Goal: Task Accomplishment & Management: Complete application form

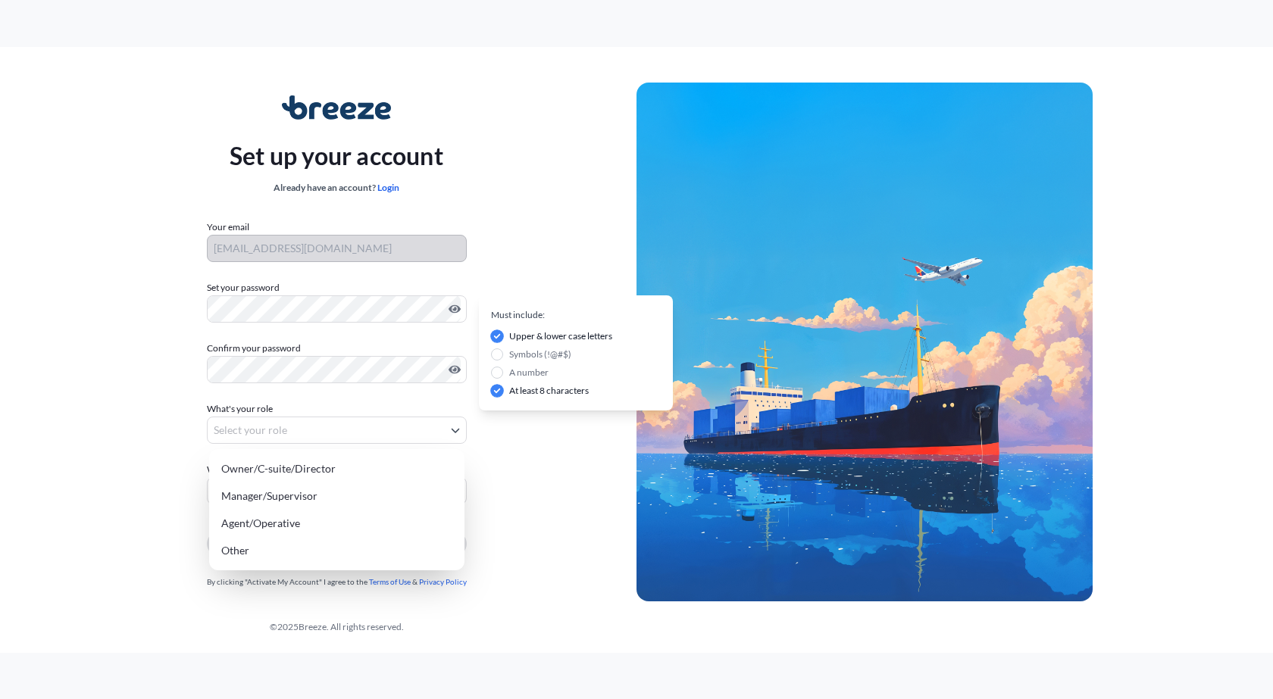
click at [317, 424] on body "Set up your account Already have an account? Login Your email [EMAIL_ADDRESS][D…" at bounding box center [636, 349] width 1273 height 699
click at [340, 496] on div "Manager/Supervisor" at bounding box center [336, 496] width 243 height 27
select select "manager/supervisor"
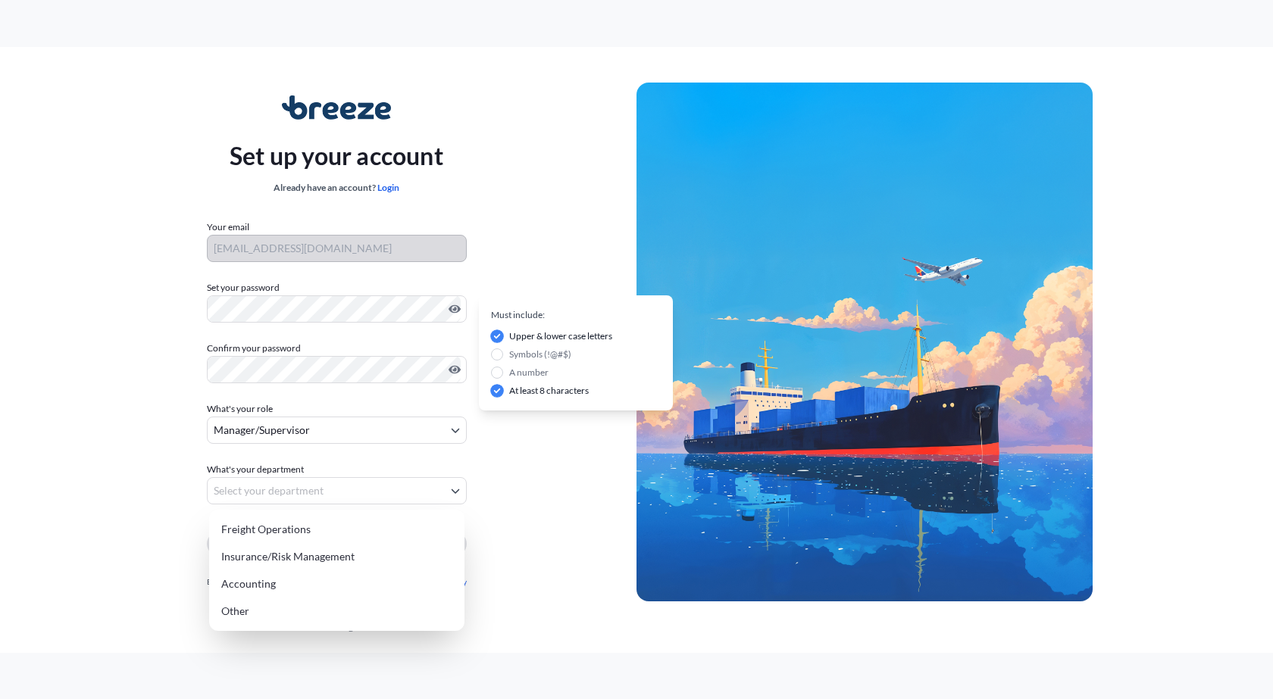
click at [331, 491] on body "Set up your account Already have an account? Login Your email [EMAIL_ADDRESS][D…" at bounding box center [636, 349] width 1273 height 699
click at [340, 533] on div "Freight Operations" at bounding box center [336, 529] width 243 height 27
select select "freight operations"
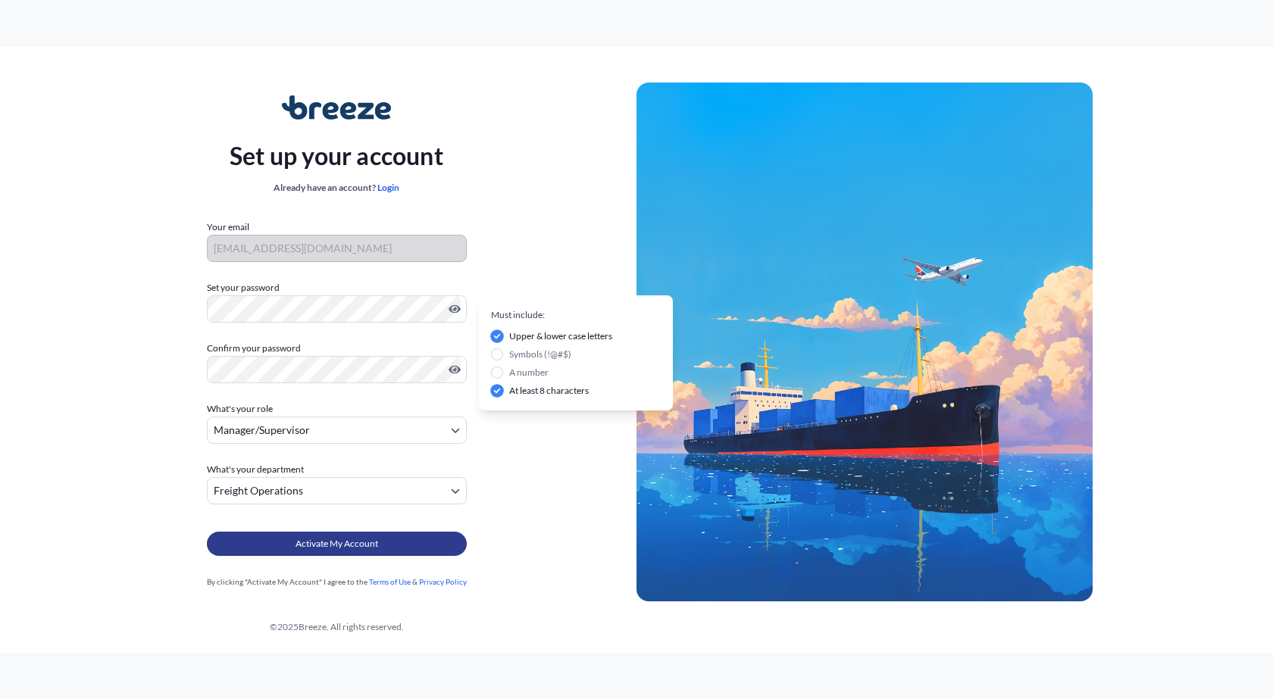
click at [351, 546] on span "Activate My Account" at bounding box center [337, 543] width 83 height 15
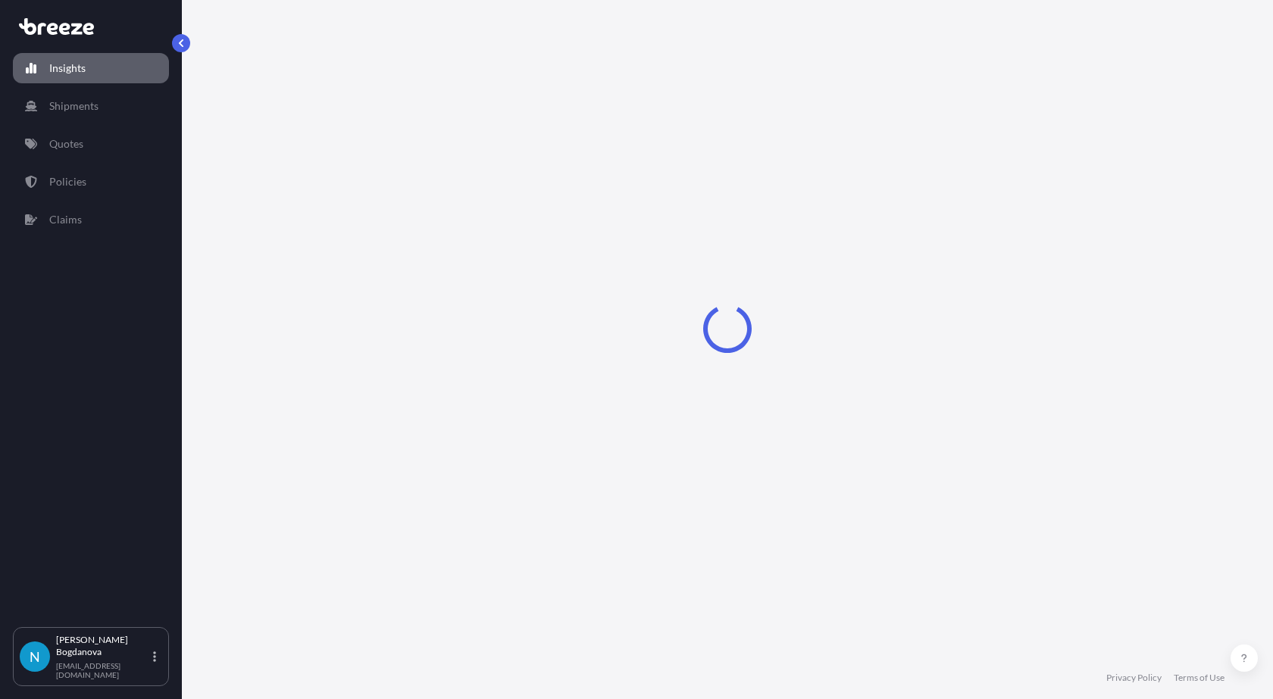
select select "2025"
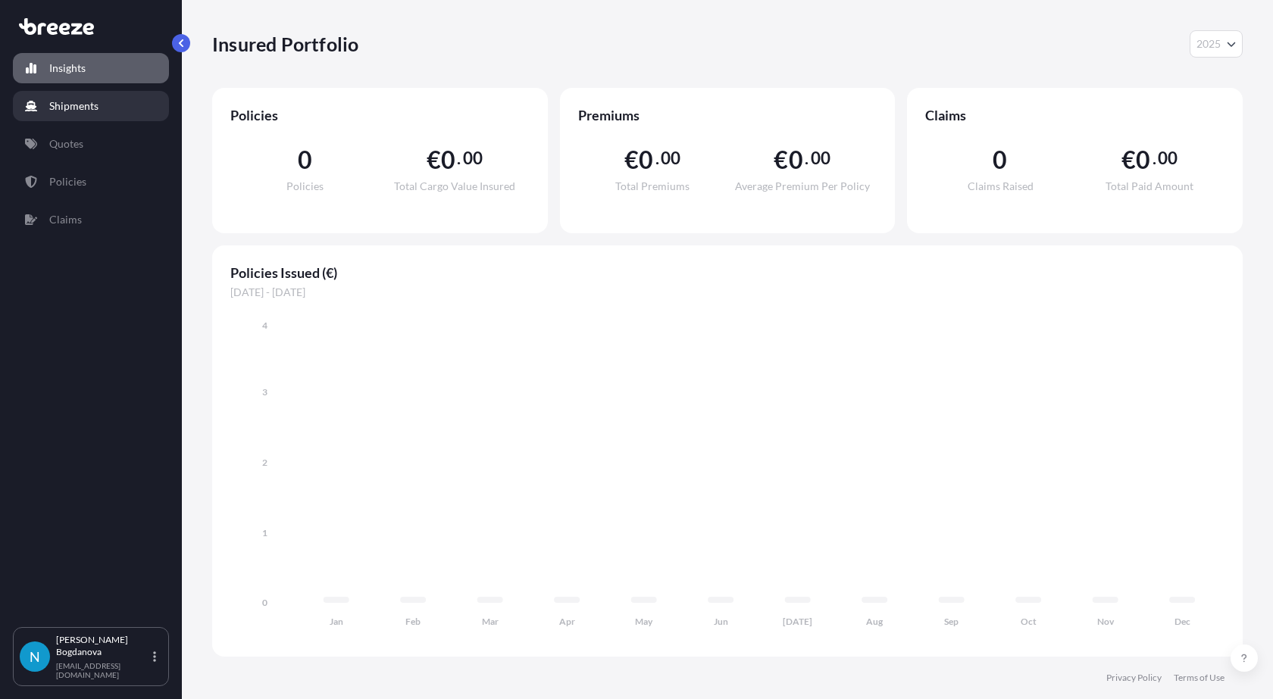
click at [75, 111] on p "Shipments" at bounding box center [73, 106] width 49 height 15
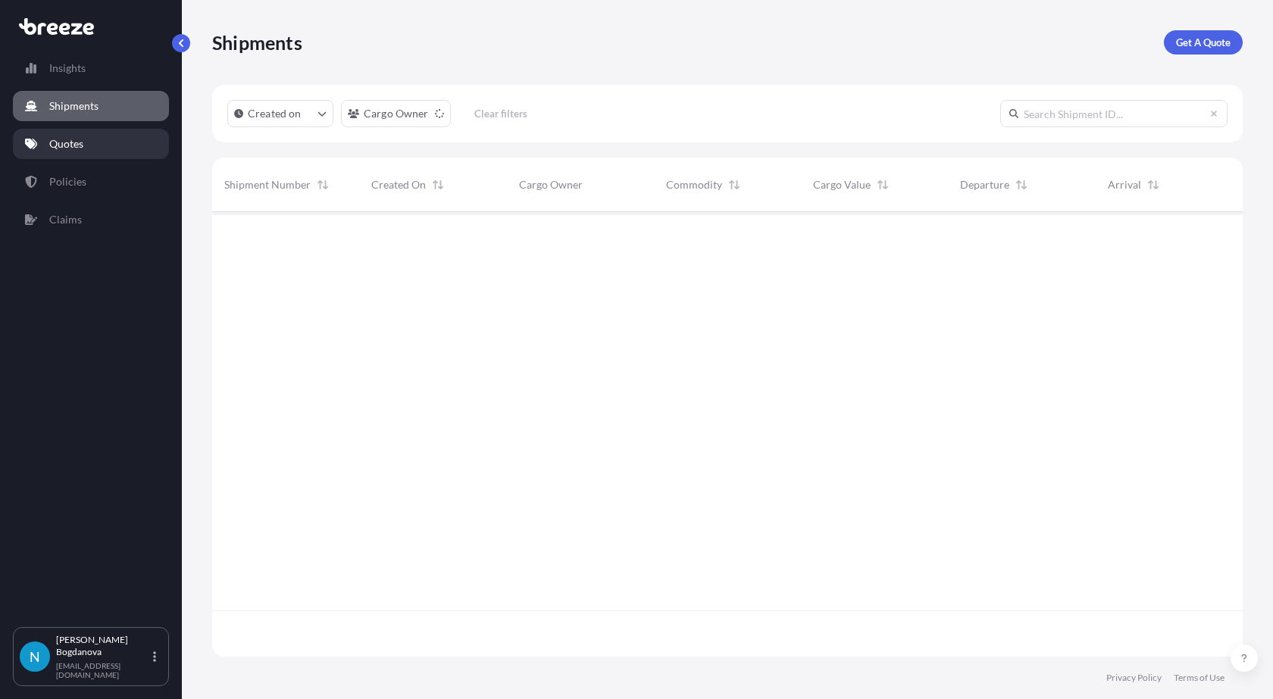
scroll to position [488, 1019]
click at [100, 135] on link "Quotes" at bounding box center [91, 144] width 156 height 30
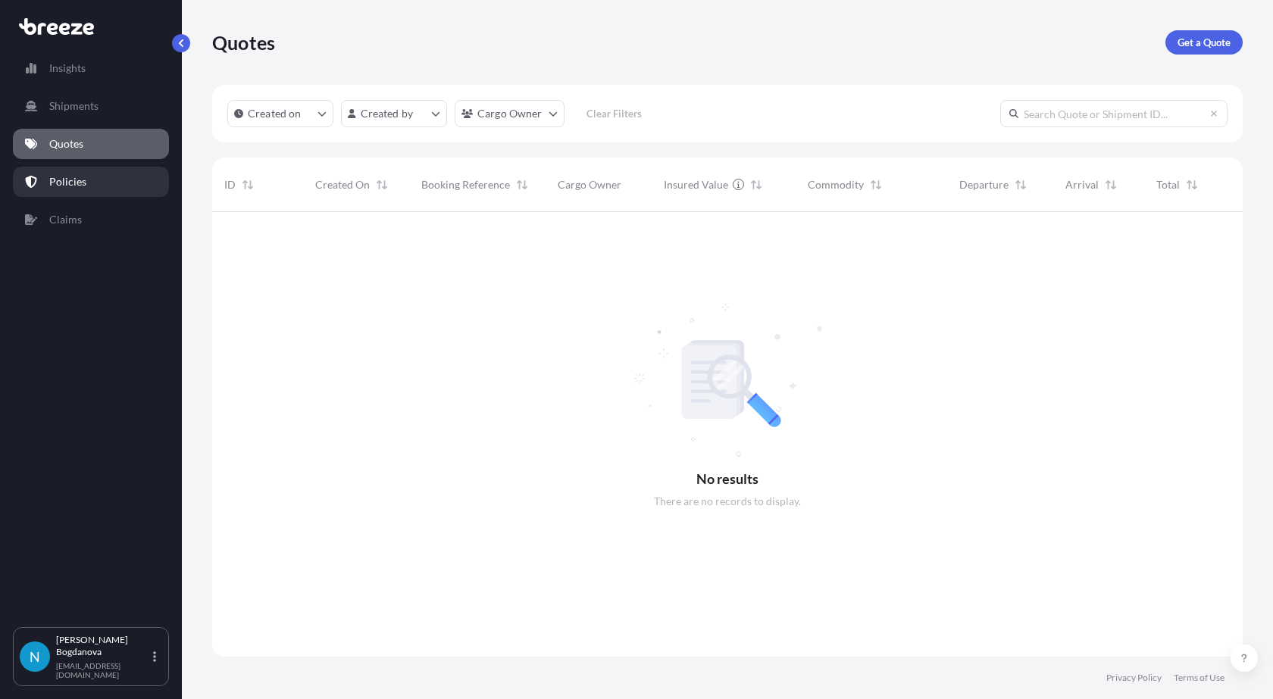
scroll to position [488, 1019]
click at [65, 182] on p "Policies" at bounding box center [67, 181] width 37 height 15
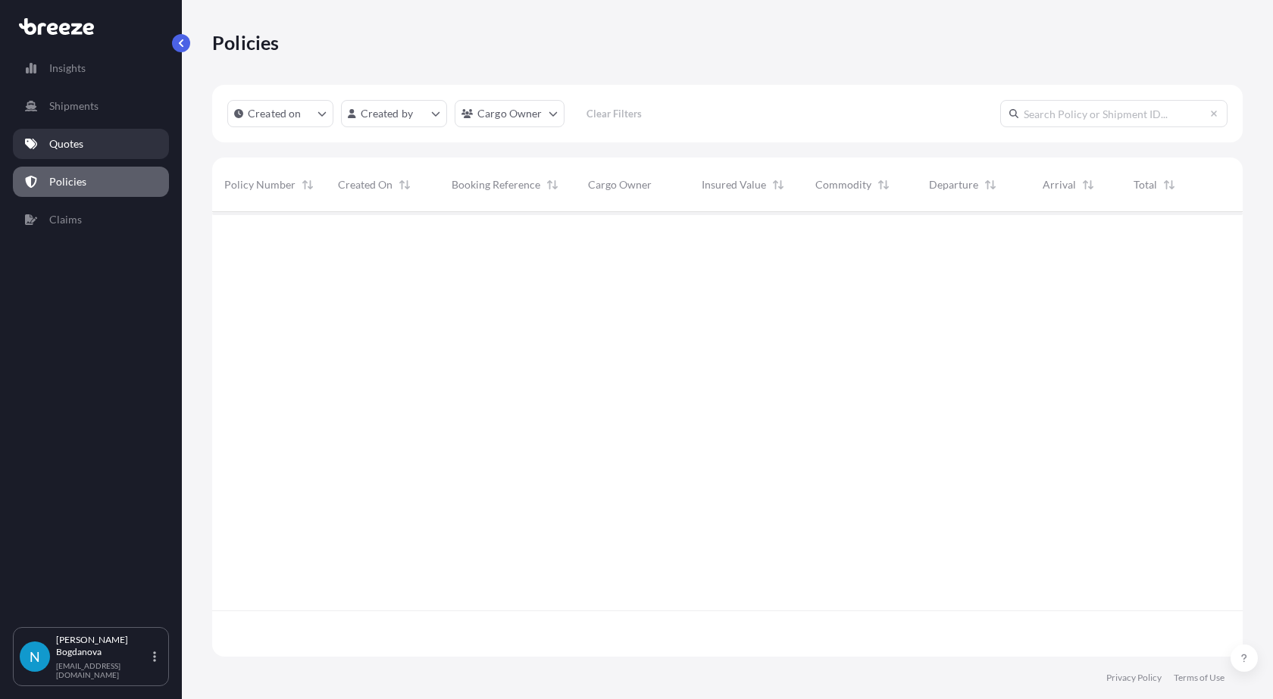
scroll to position [488, 1019]
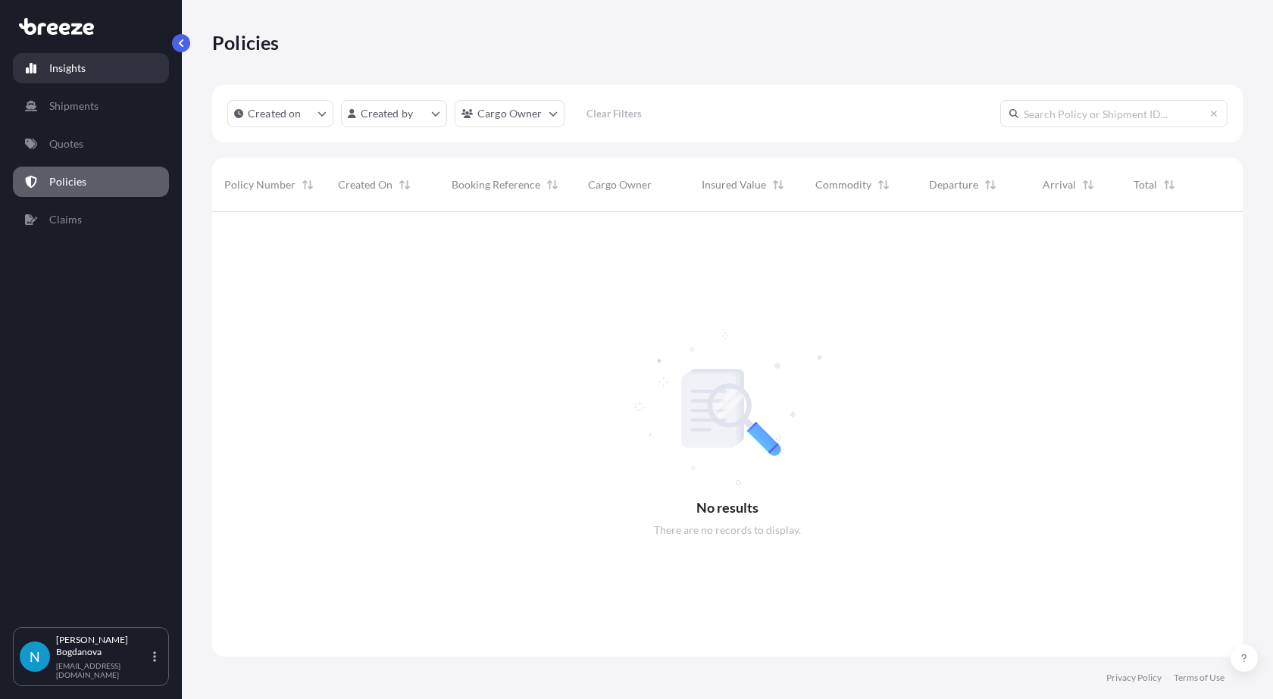
click at [93, 73] on link "Insights" at bounding box center [91, 68] width 156 height 30
select select "2025"
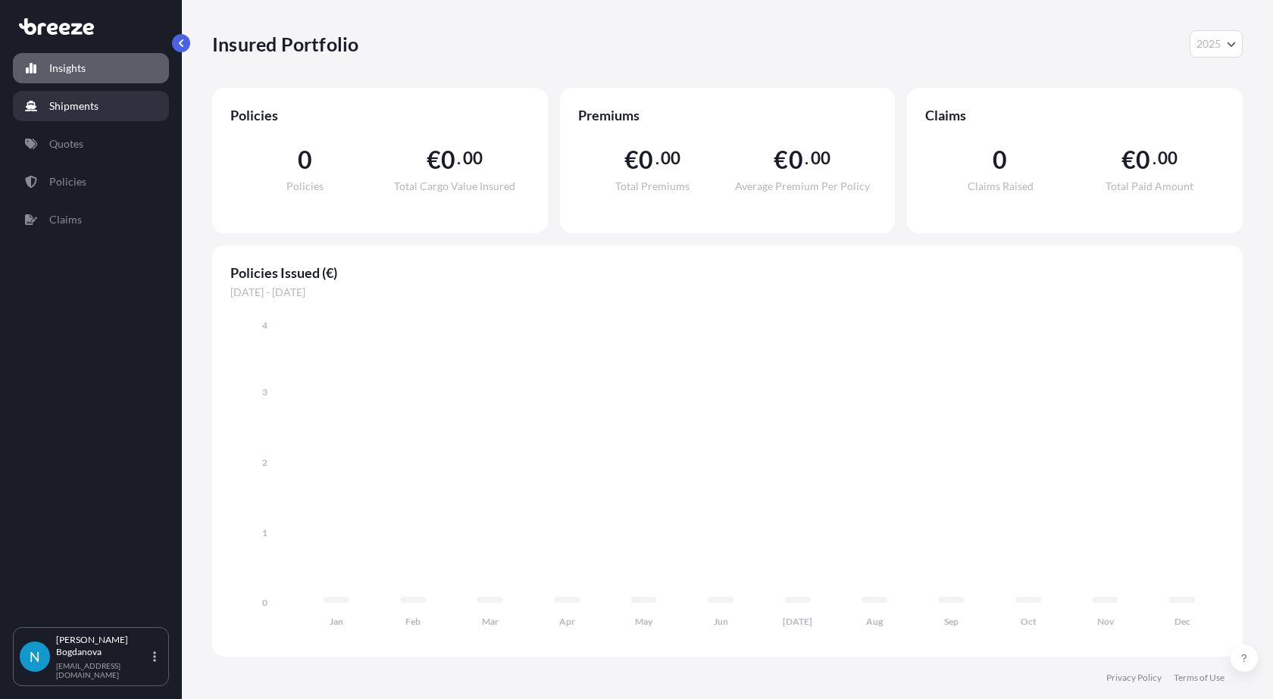
click at [75, 101] on p "Shipments" at bounding box center [73, 106] width 49 height 15
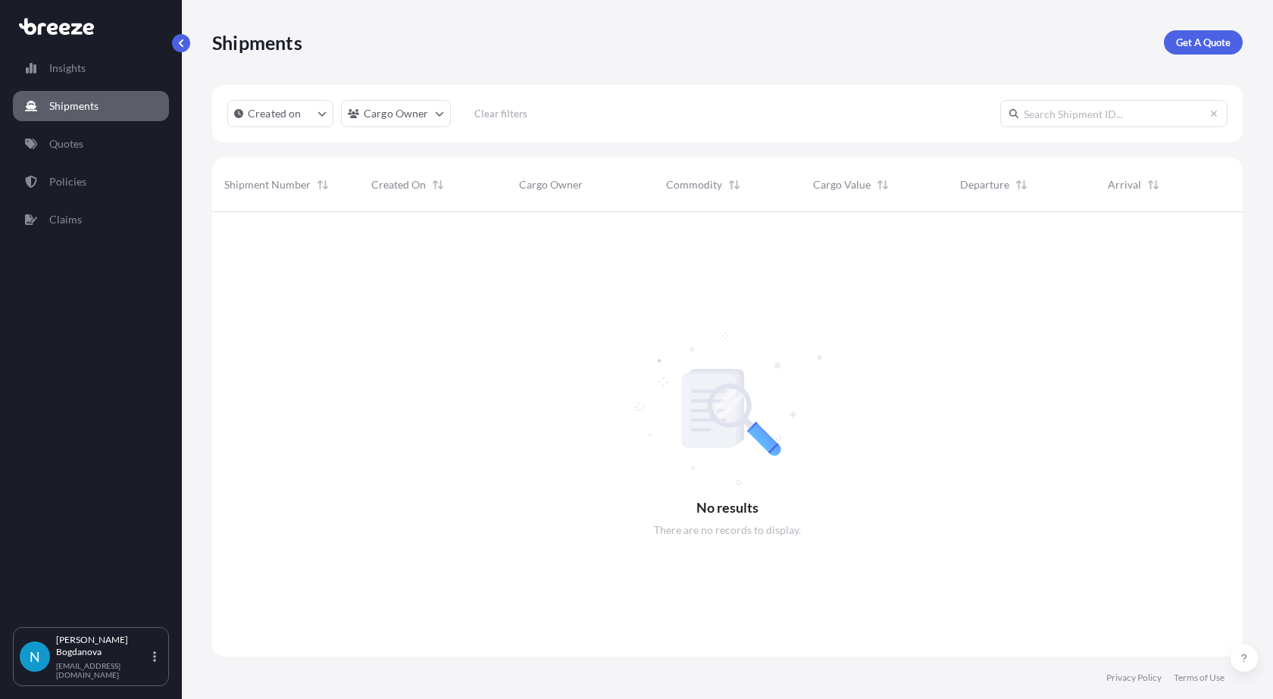
scroll to position [488, 1019]
